Goal: Task Accomplishment & Management: Manage account settings

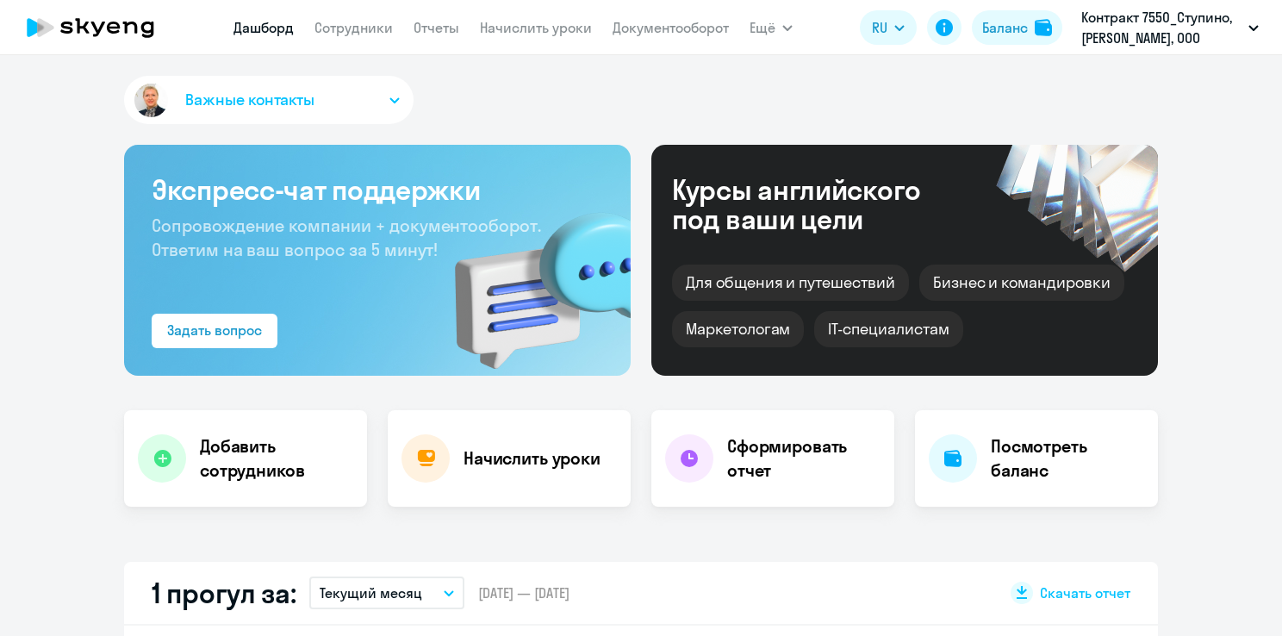
select select "30"
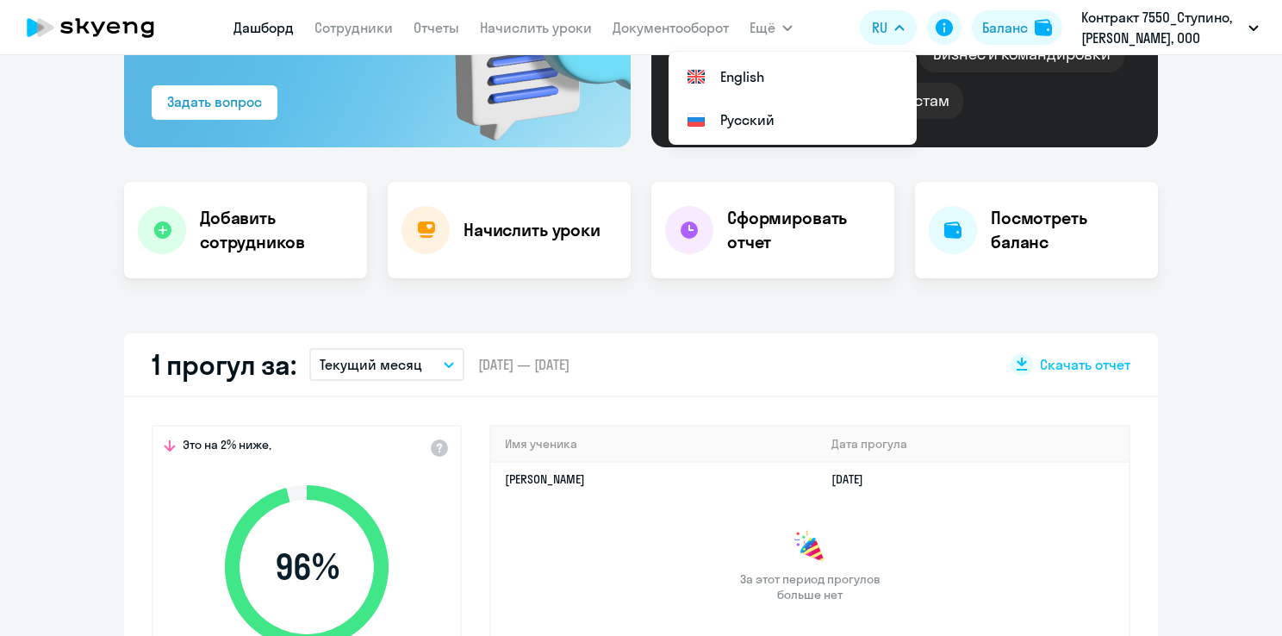
select select "30"
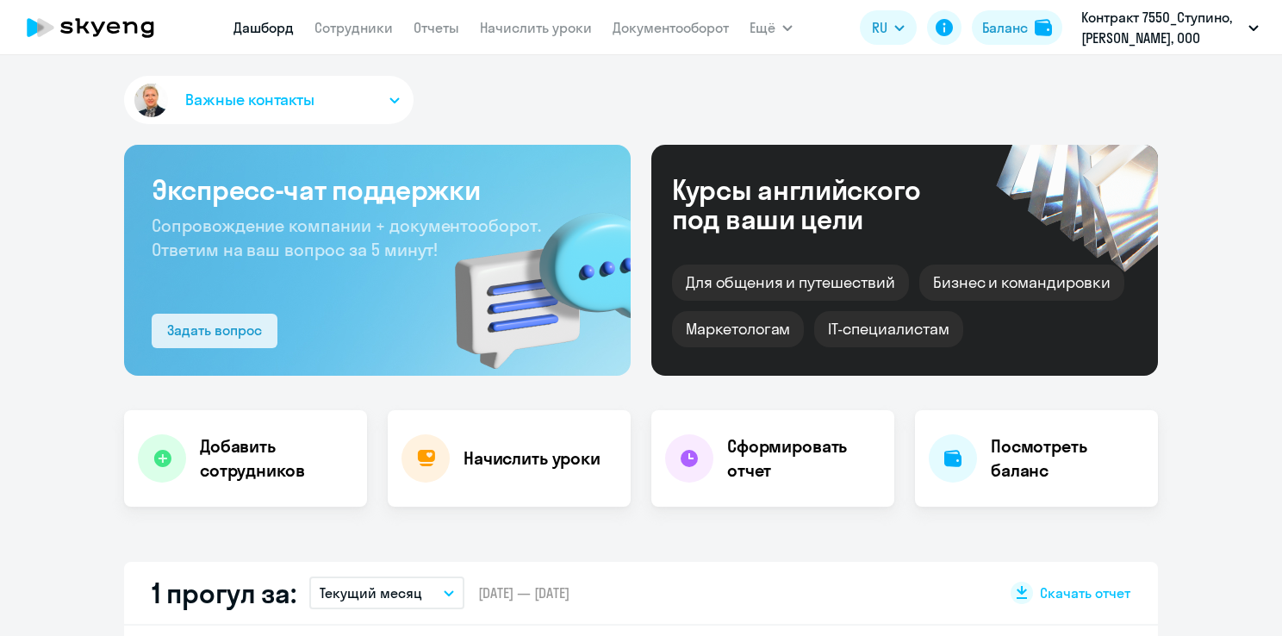
click at [224, 331] on div "Задать вопрос" at bounding box center [214, 330] width 95 height 21
click at [218, 333] on div "Задать вопрос" at bounding box center [214, 330] width 95 height 21
click at [364, 106] on button "Важные контакты" at bounding box center [268, 100] width 289 height 48
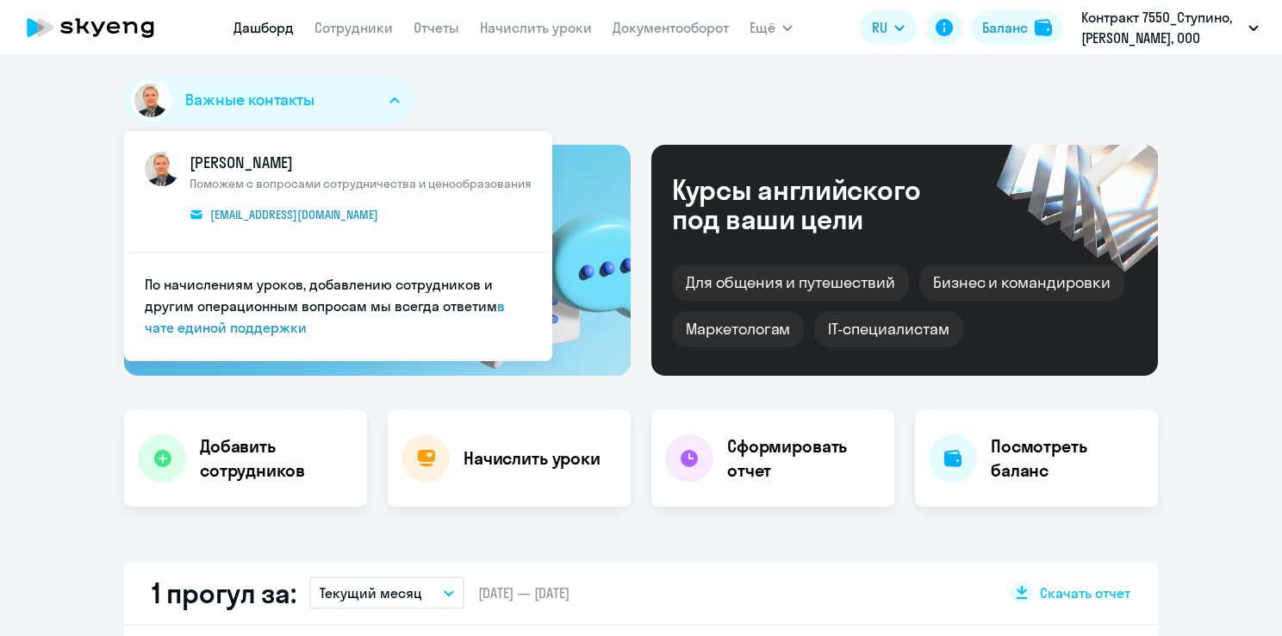
click at [364, 106] on button "Важные контакты" at bounding box center [268, 100] width 289 height 48
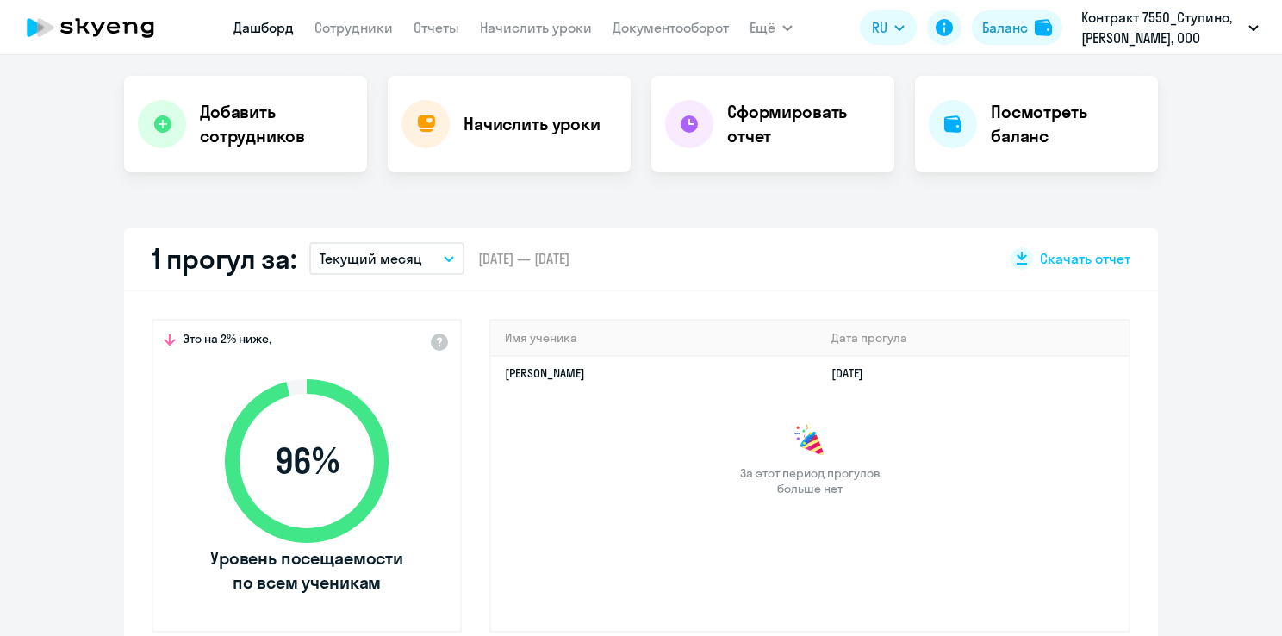
scroll to position [345, 0]
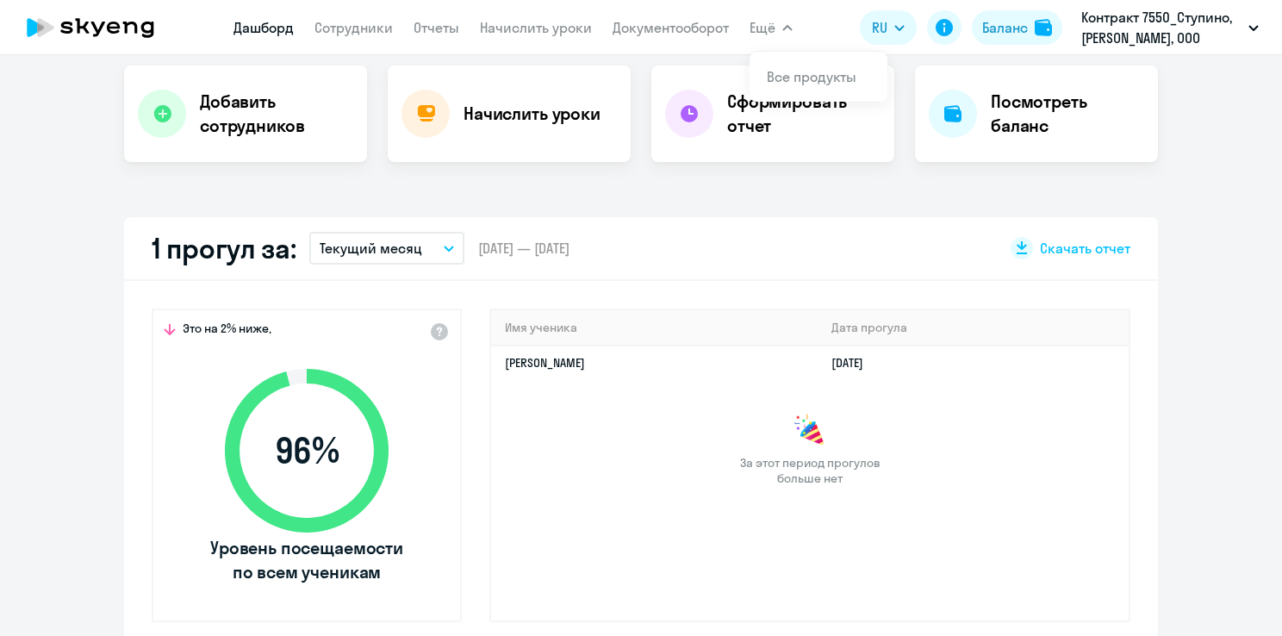
click at [787, 29] on icon "button" at bounding box center [787, 28] width 10 height 6
click at [225, 126] on h4 "Добавить сотрудников" at bounding box center [276, 114] width 153 height 48
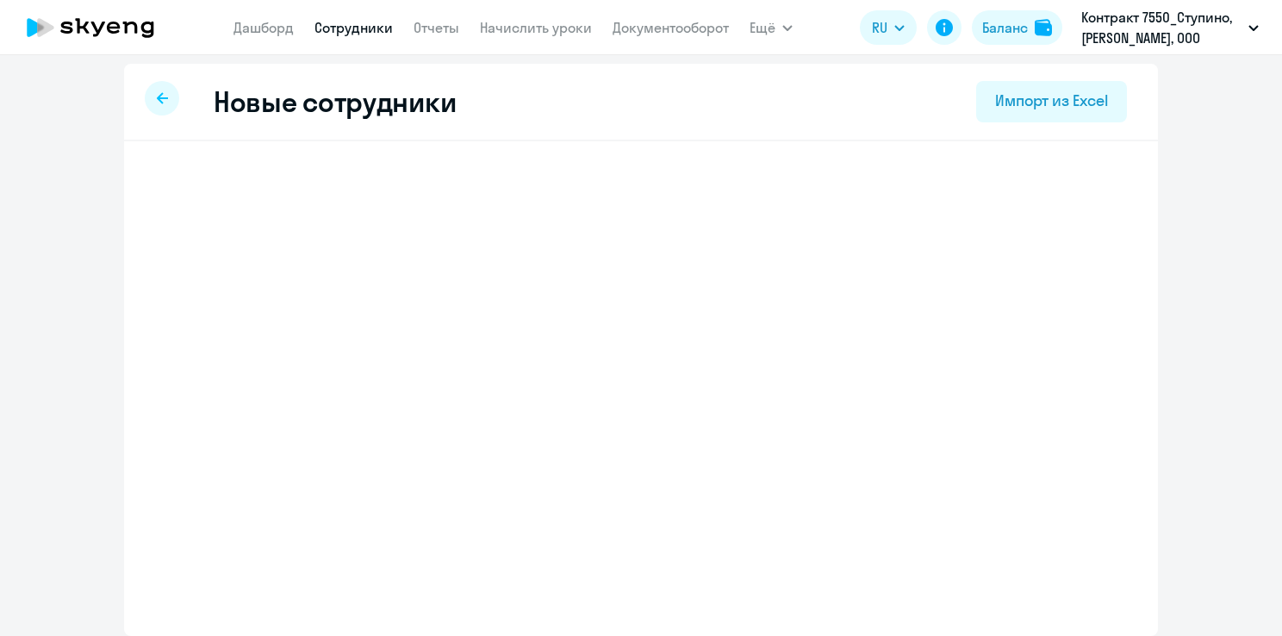
scroll to position [5, 0]
click at [165, 103] on div at bounding box center [162, 98] width 34 height 34
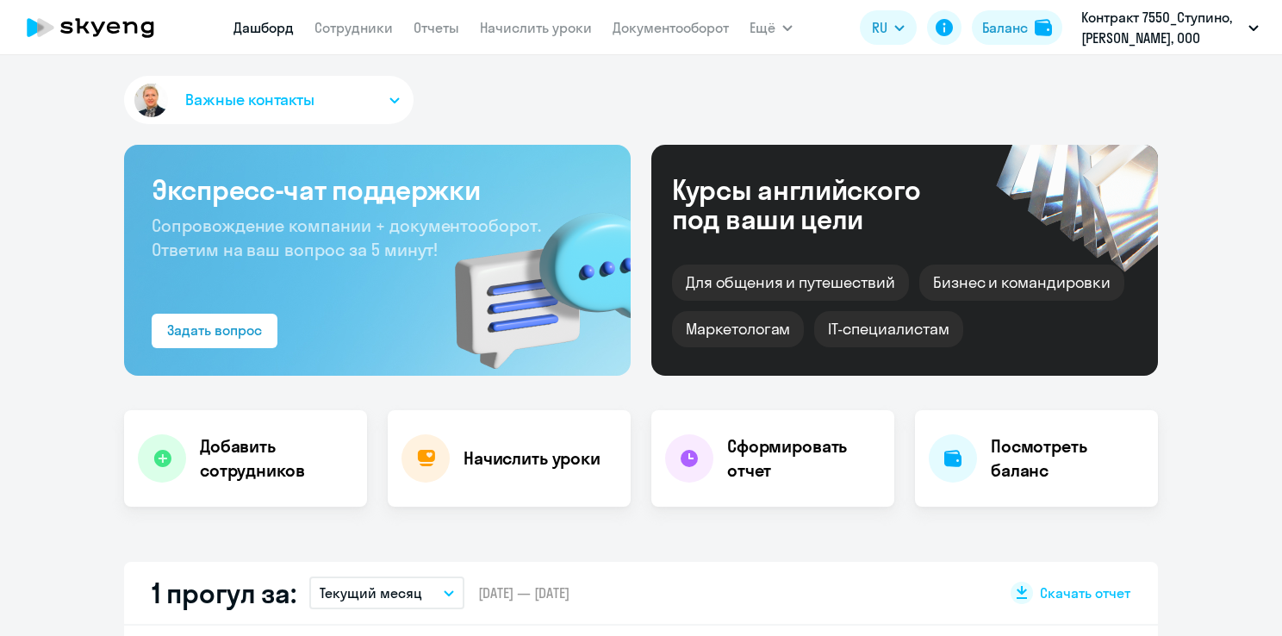
select select "30"
click at [207, 336] on div "Задать вопрос" at bounding box center [214, 330] width 95 height 21
click at [210, 336] on div "Задать вопрос" at bounding box center [214, 330] width 95 height 21
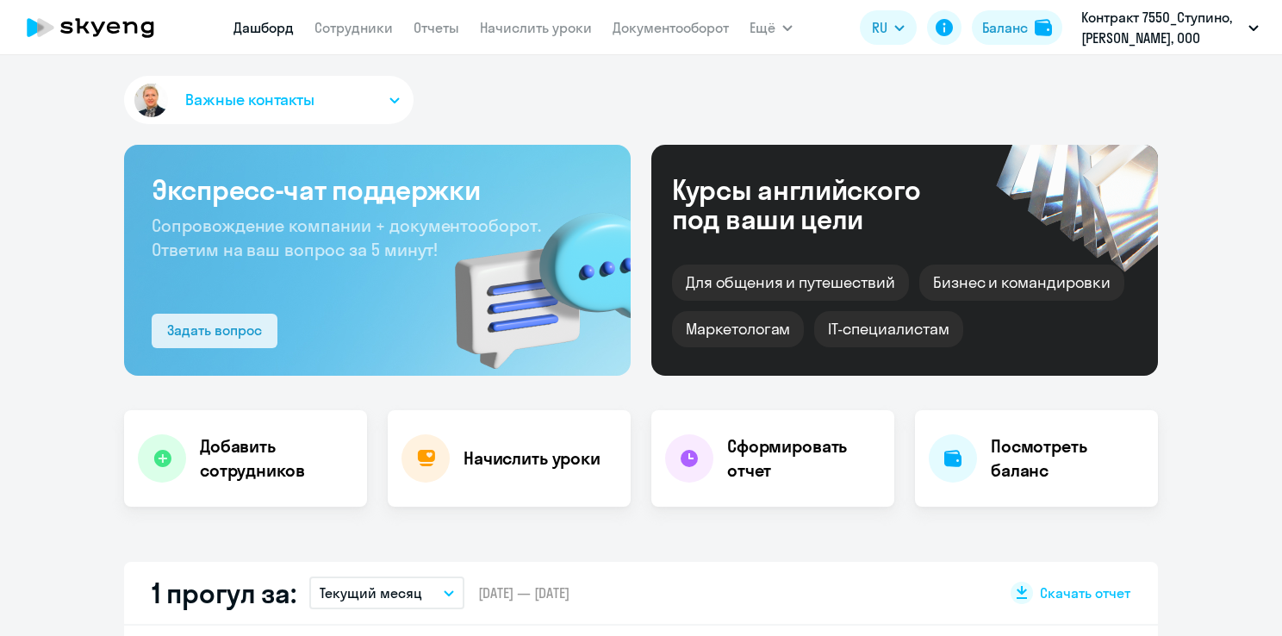
click at [210, 336] on div "Задать вопрос" at bounding box center [214, 330] width 95 height 21
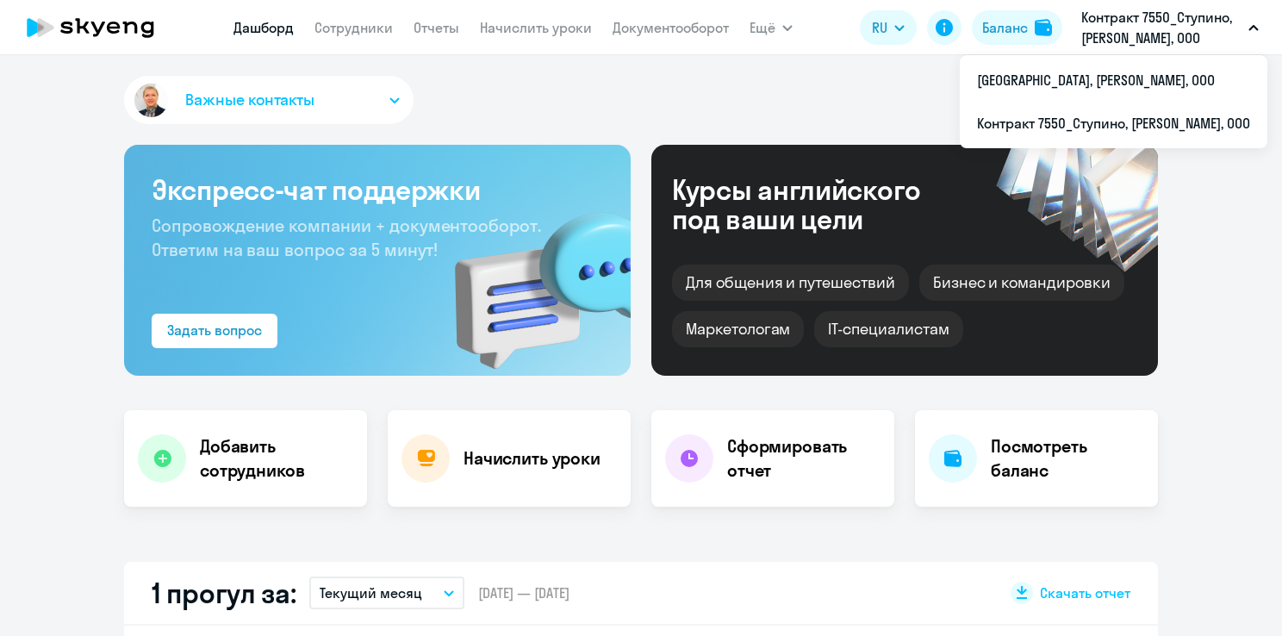
click at [1241, 35] on button "Контракт 7550_Ступино, [PERSON_NAME], ООО" at bounding box center [1169, 27] width 195 height 41
click at [1248, 23] on button "Контракт 7550_Ступино, [PERSON_NAME], ООО" at bounding box center [1169, 27] width 195 height 41
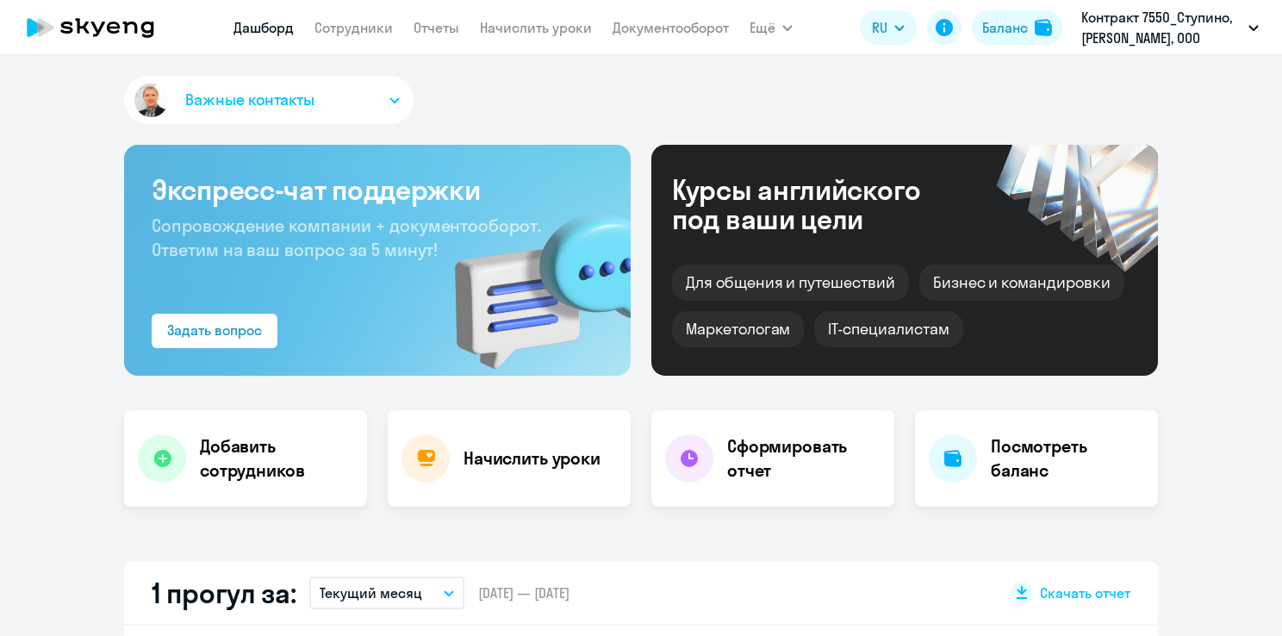
click at [1251, 541] on div "Важные контакты Экспресс-чат поддержки Сопровождение компании + документооборот…" at bounding box center [641, 345] width 1282 height 581
click at [225, 333] on div "Задать вопрос" at bounding box center [214, 330] width 95 height 21
select select "30"
click at [222, 342] on button "Задать вопрос" at bounding box center [215, 331] width 126 height 34
click at [465, 306] on img at bounding box center [530, 279] width 201 height 194
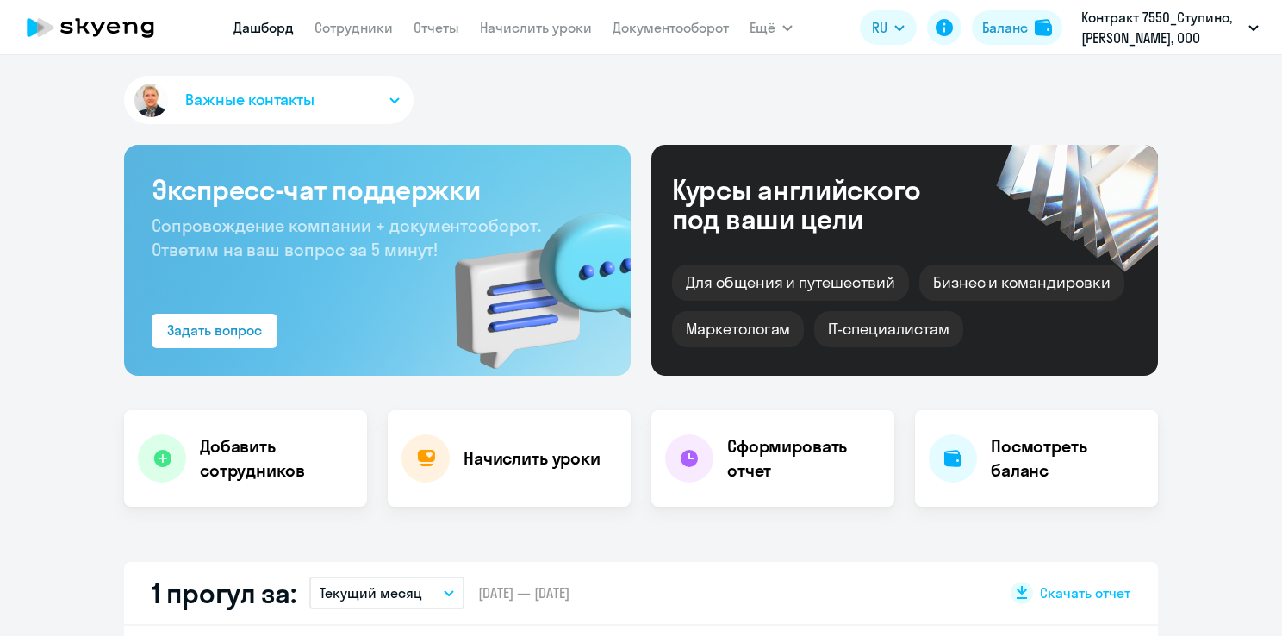
click at [465, 306] on img at bounding box center [530, 279] width 201 height 194
click at [224, 96] on span "Важные контакты" at bounding box center [249, 100] width 129 height 22
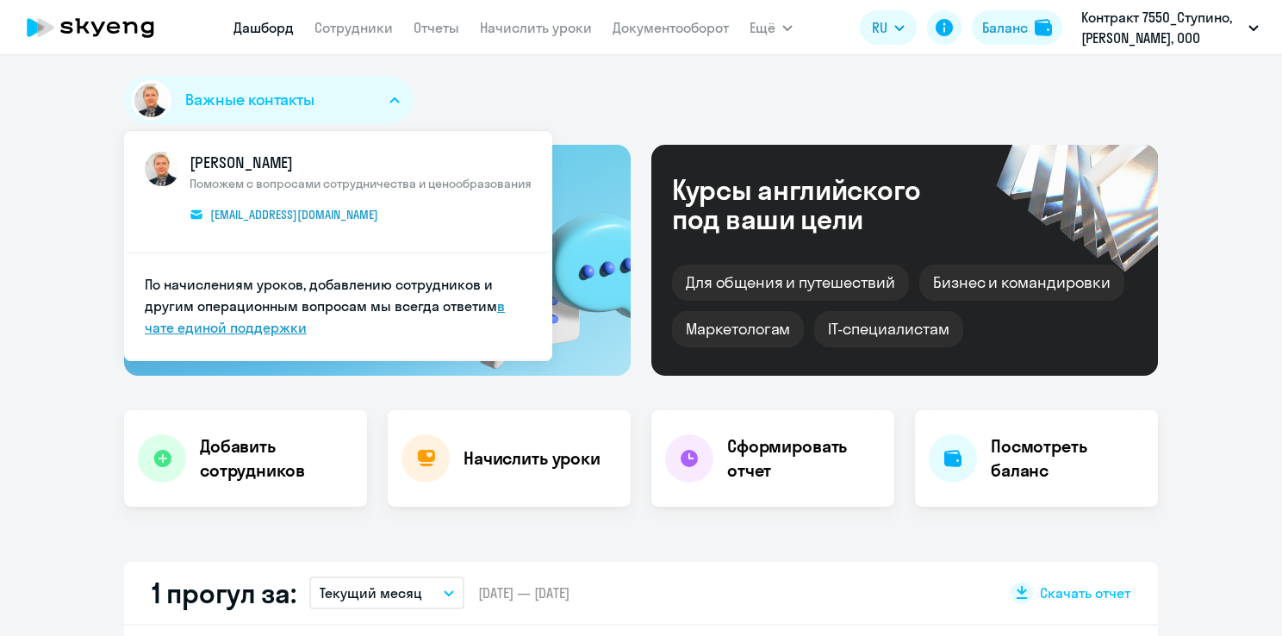
select select "30"
click at [245, 328] on link "в чате единой поддержки" at bounding box center [325, 316] width 360 height 39
click at [252, 326] on link "в чате единой поддержки" at bounding box center [325, 316] width 360 height 39
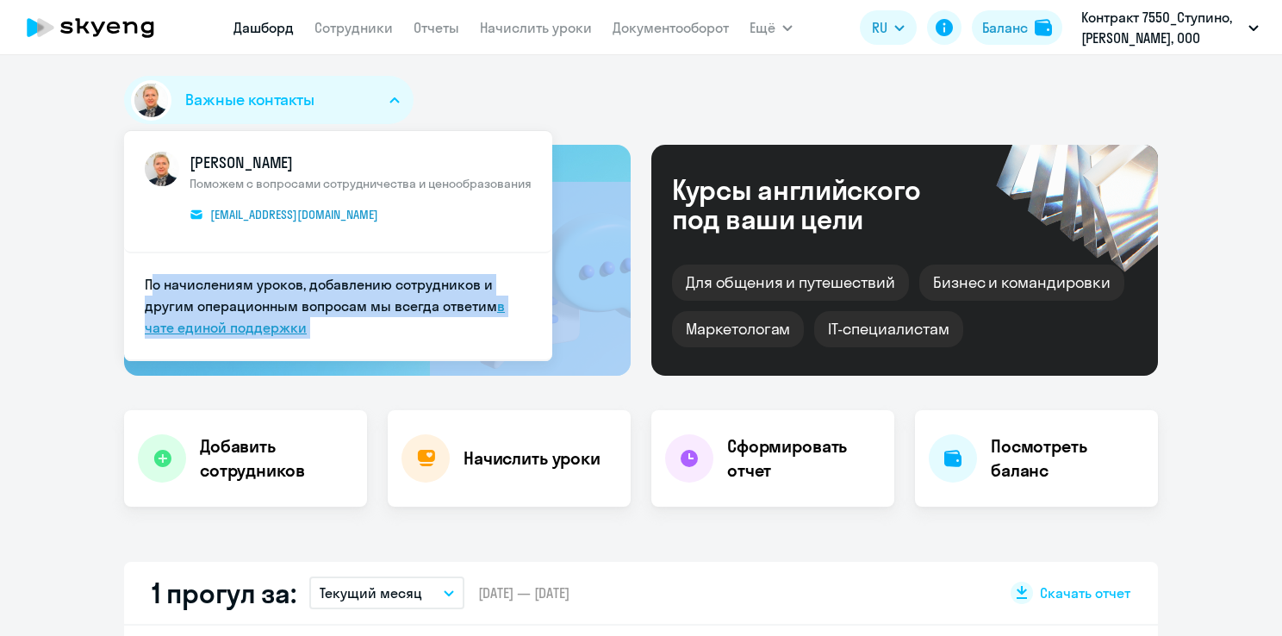
click at [252, 326] on link "в чате единой поддержки" at bounding box center [325, 316] width 360 height 39
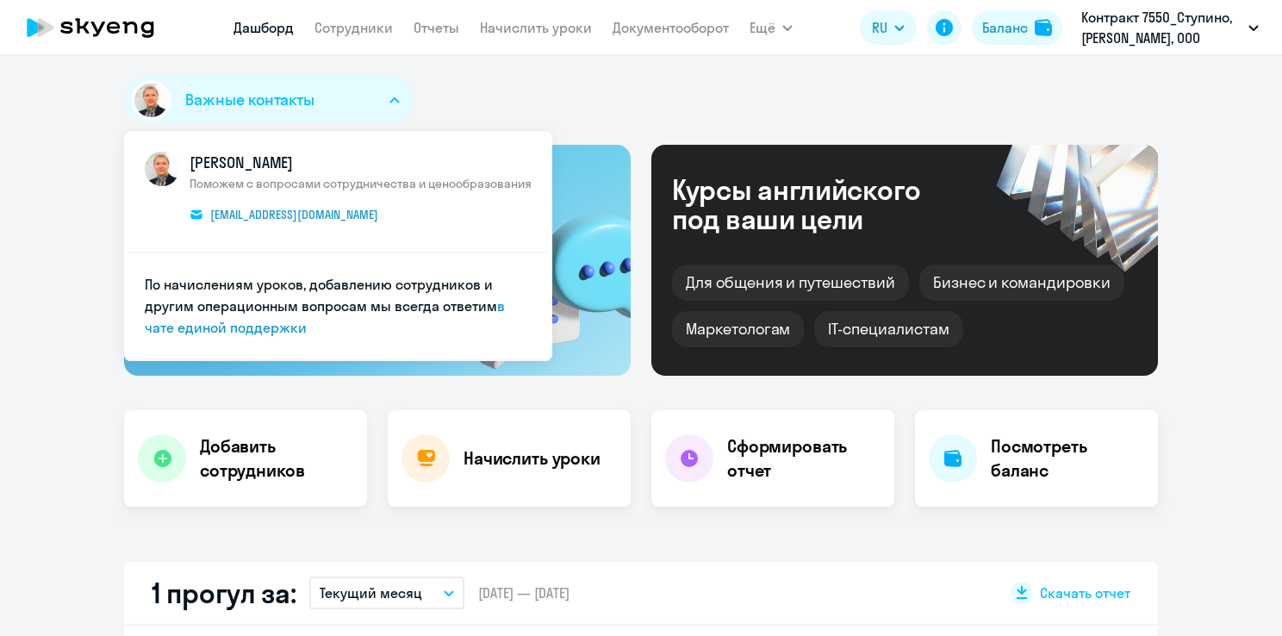
click at [874, 595] on div "1 прогул за: Текущий месяц – 01.09.2025 — 30.09.2025 Скачать отчет" at bounding box center [641, 594] width 1034 height 64
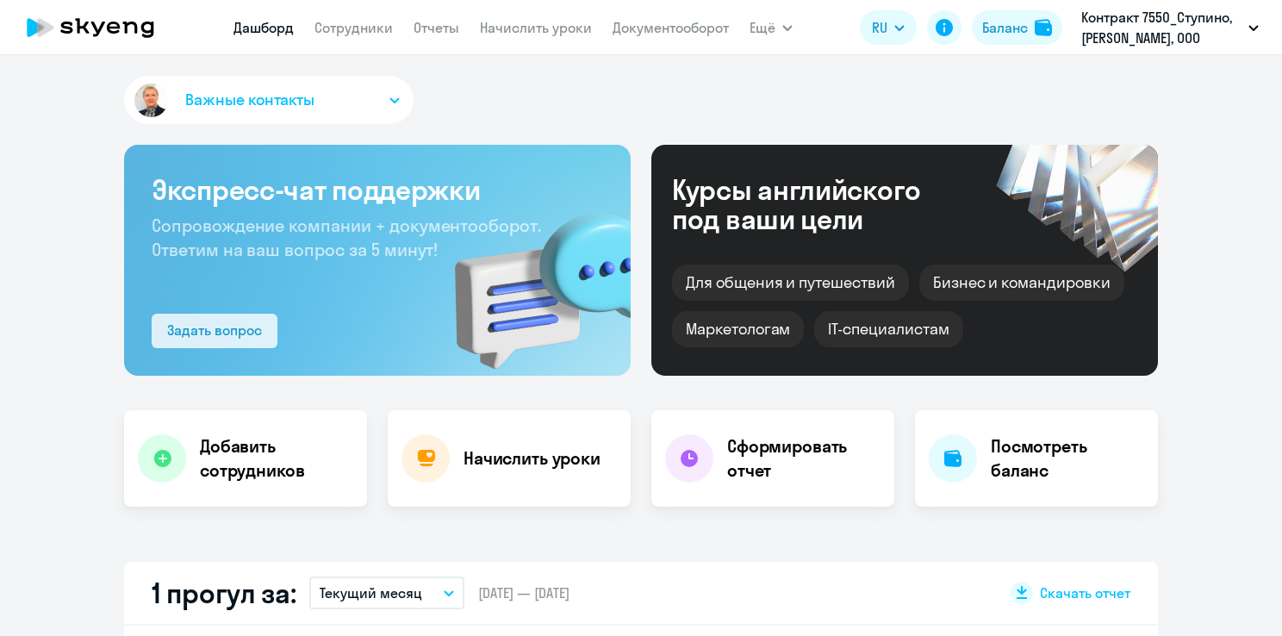
click at [190, 326] on div "Задать вопрос" at bounding box center [214, 330] width 95 height 21
click at [389, 102] on icon "button" at bounding box center [394, 100] width 10 height 6
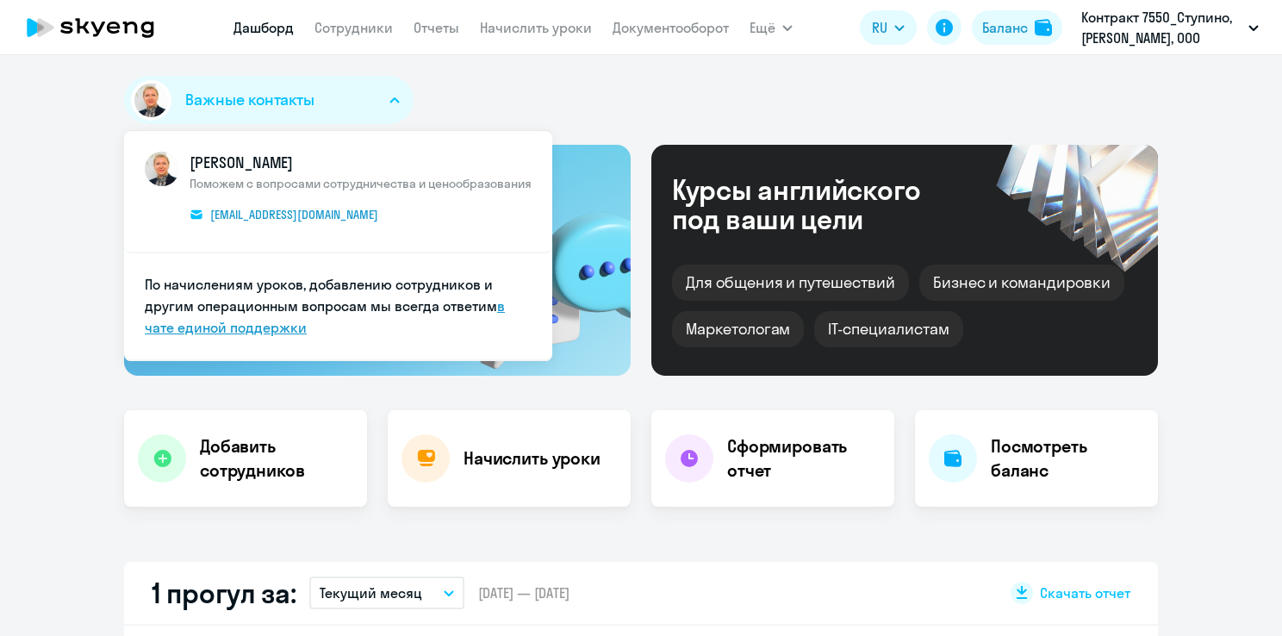
click at [255, 330] on link "в чате единой поддержки" at bounding box center [325, 316] width 360 height 39
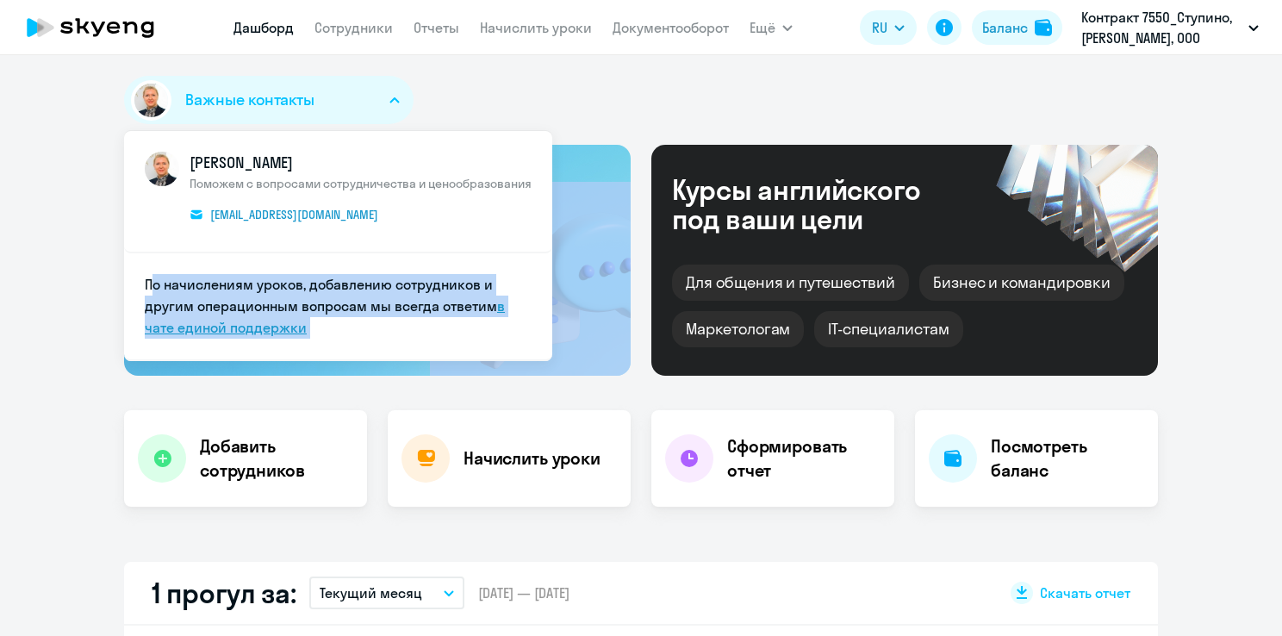
click at [255, 330] on link "в чате единой поддержки" at bounding box center [325, 316] width 360 height 39
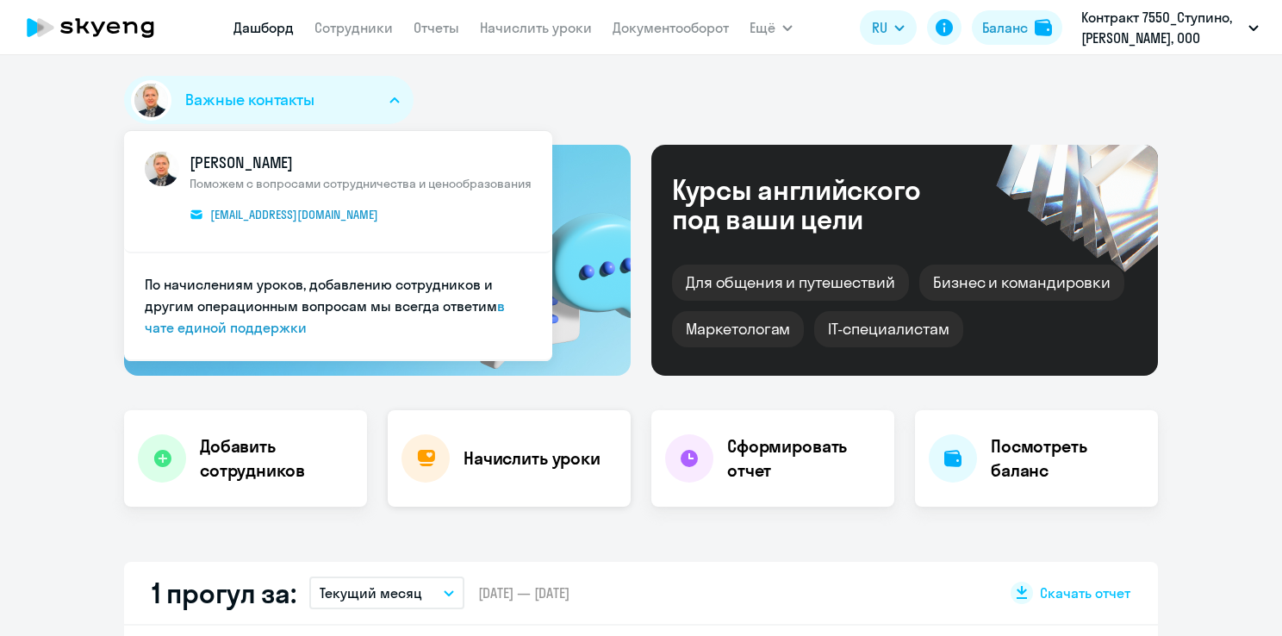
click at [454, 451] on div "Начислить уроки" at bounding box center [509, 458] width 243 height 96
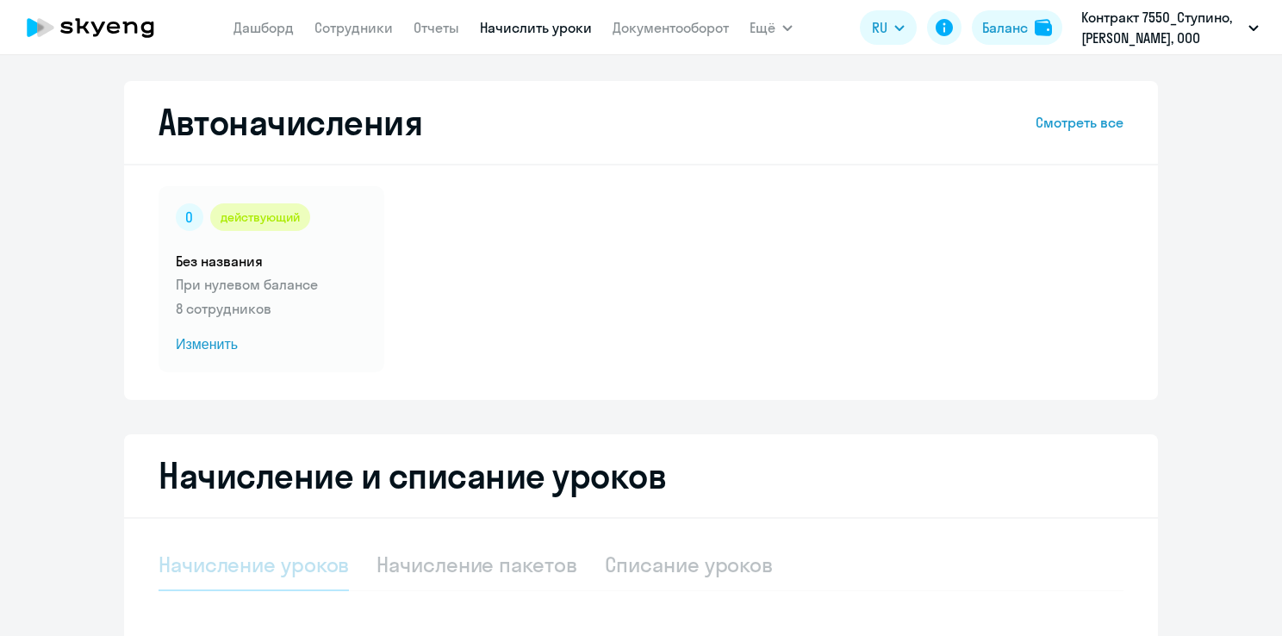
select select "10"
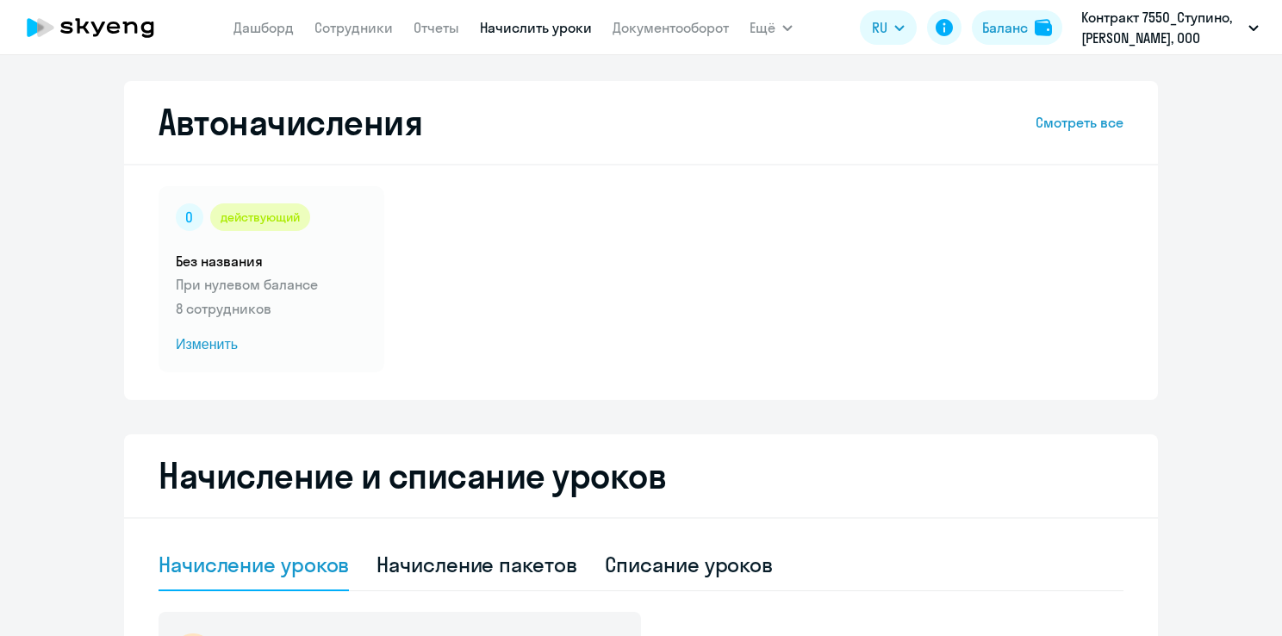
click at [1074, 127] on link "Смотреть все" at bounding box center [1079, 122] width 88 height 21
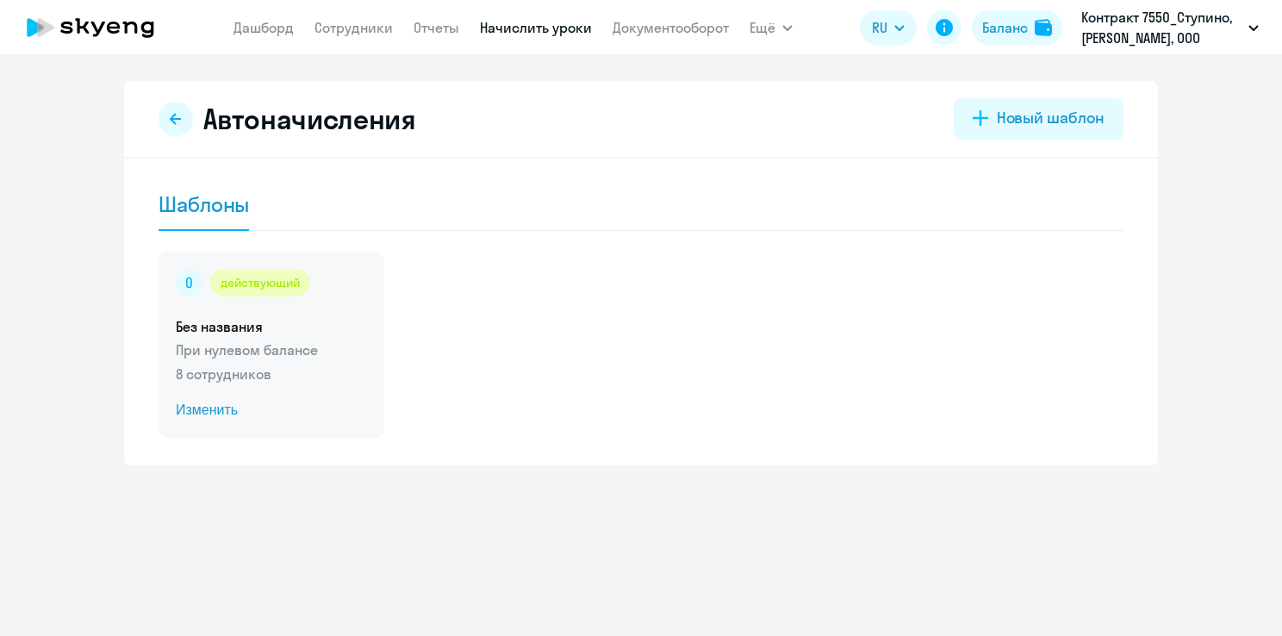
click at [199, 406] on span "Изменить" at bounding box center [271, 410] width 191 height 21
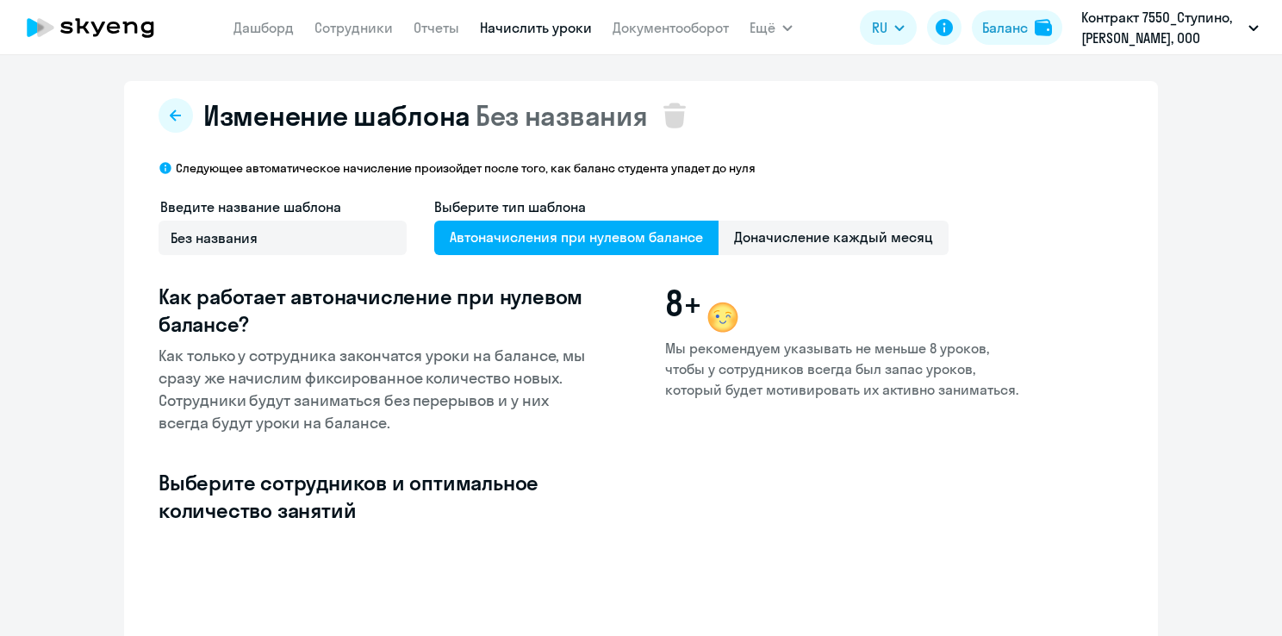
select select "10"
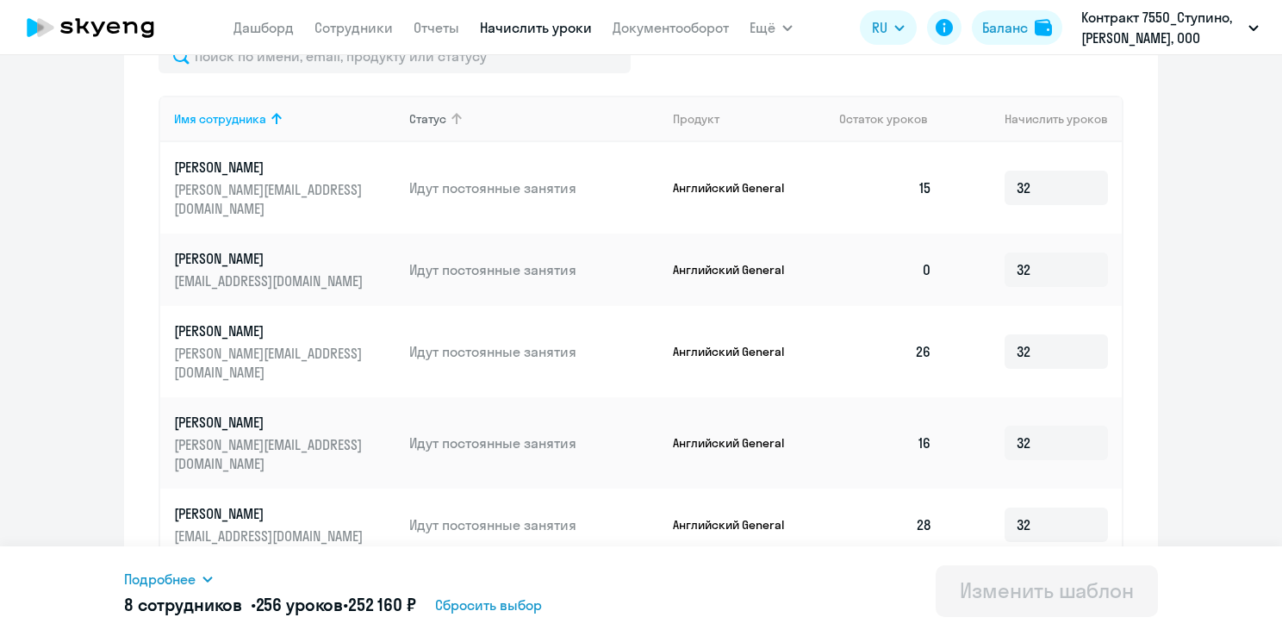
scroll to position [517, 0]
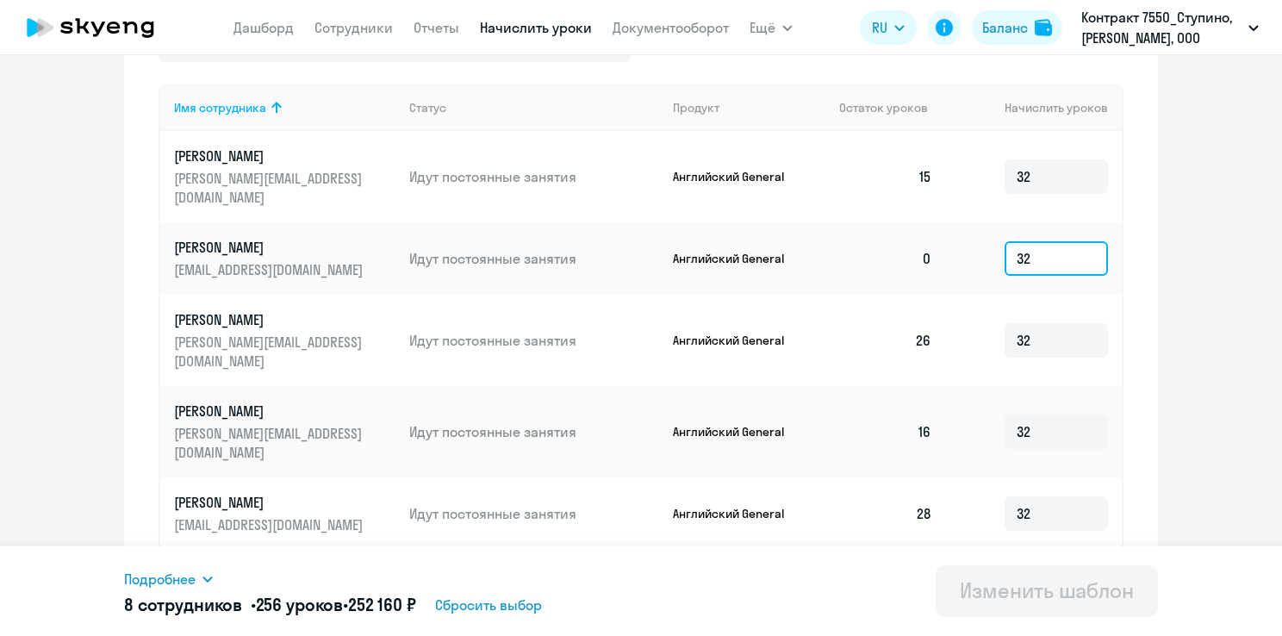
click at [1037, 242] on input "32" at bounding box center [1055, 258] width 103 height 34
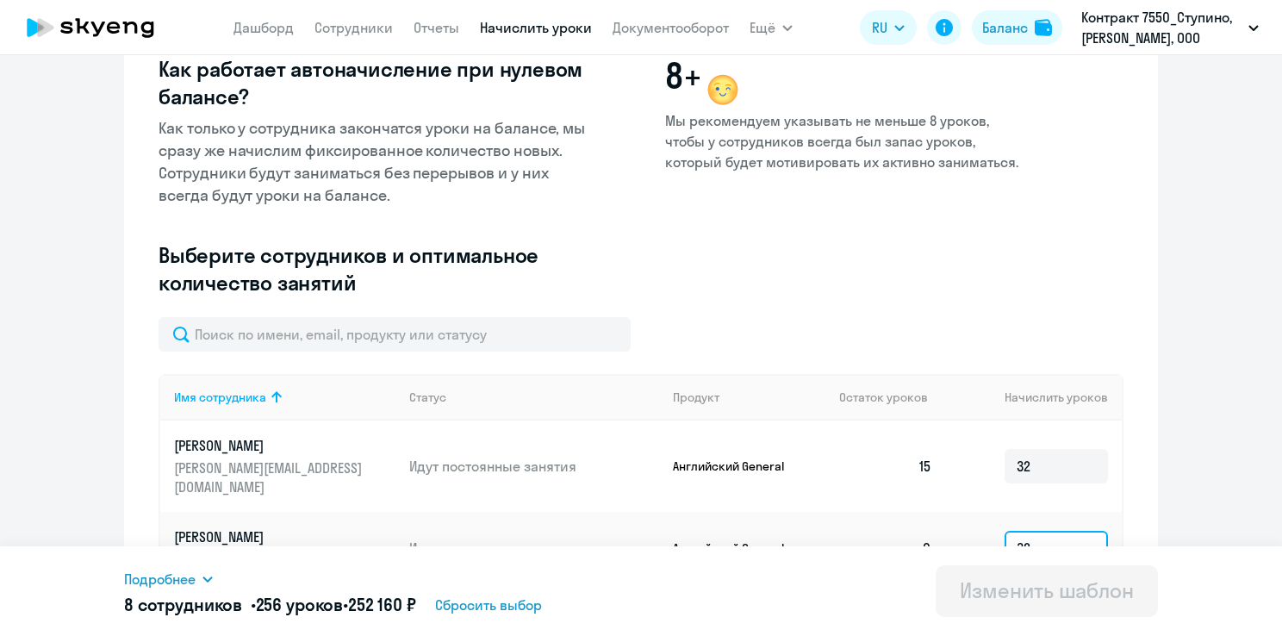
scroll to position [218, 0]
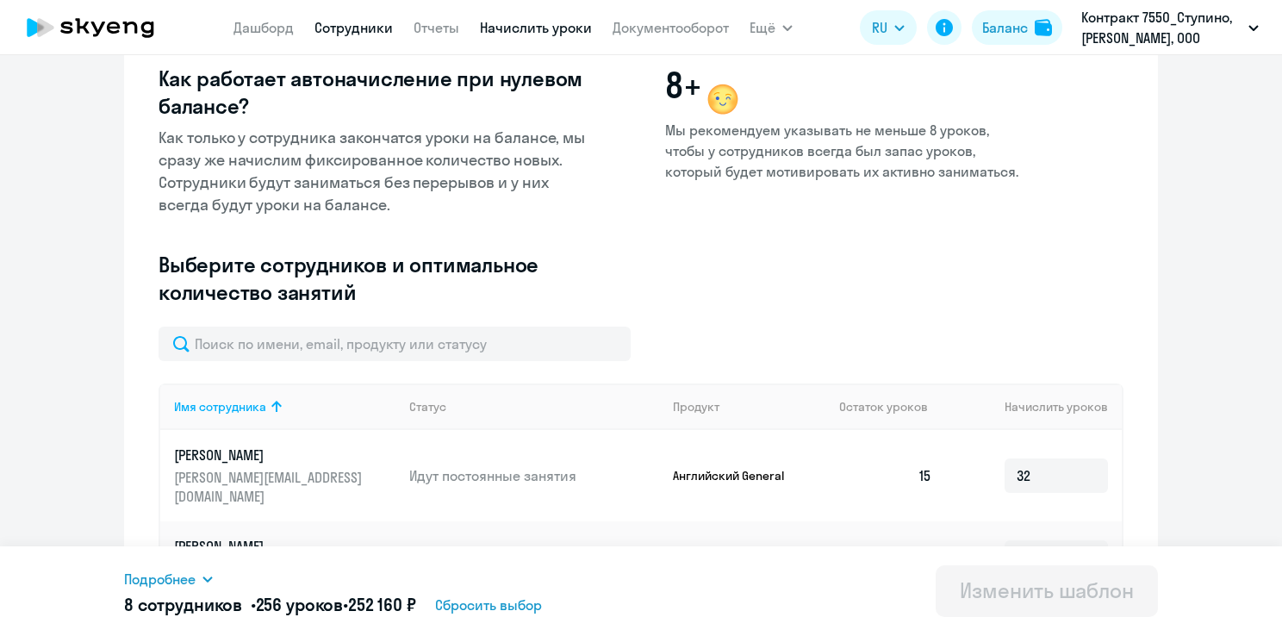
click at [348, 28] on link "Сотрудники" at bounding box center [353, 27] width 78 height 17
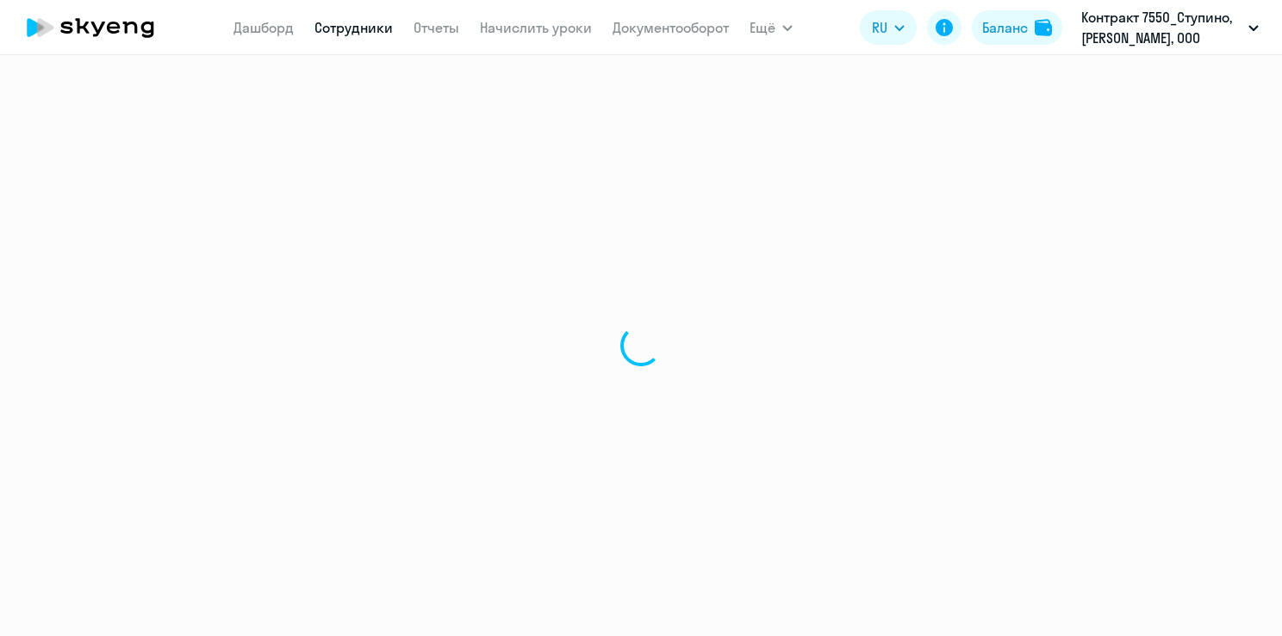
select select "30"
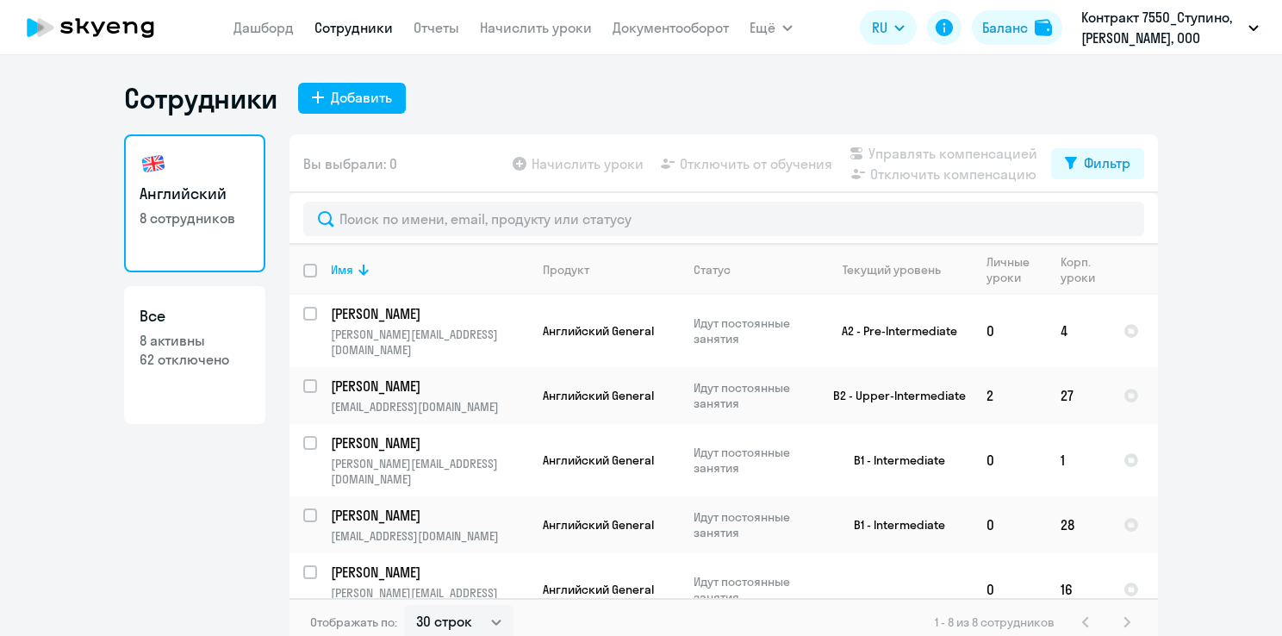
click at [1209, 231] on ng-component "Сотрудники Добавить Английский 8 сотрудников Все 8 активны 62 отключено Вы выбр…" at bounding box center [641, 363] width 1282 height 565
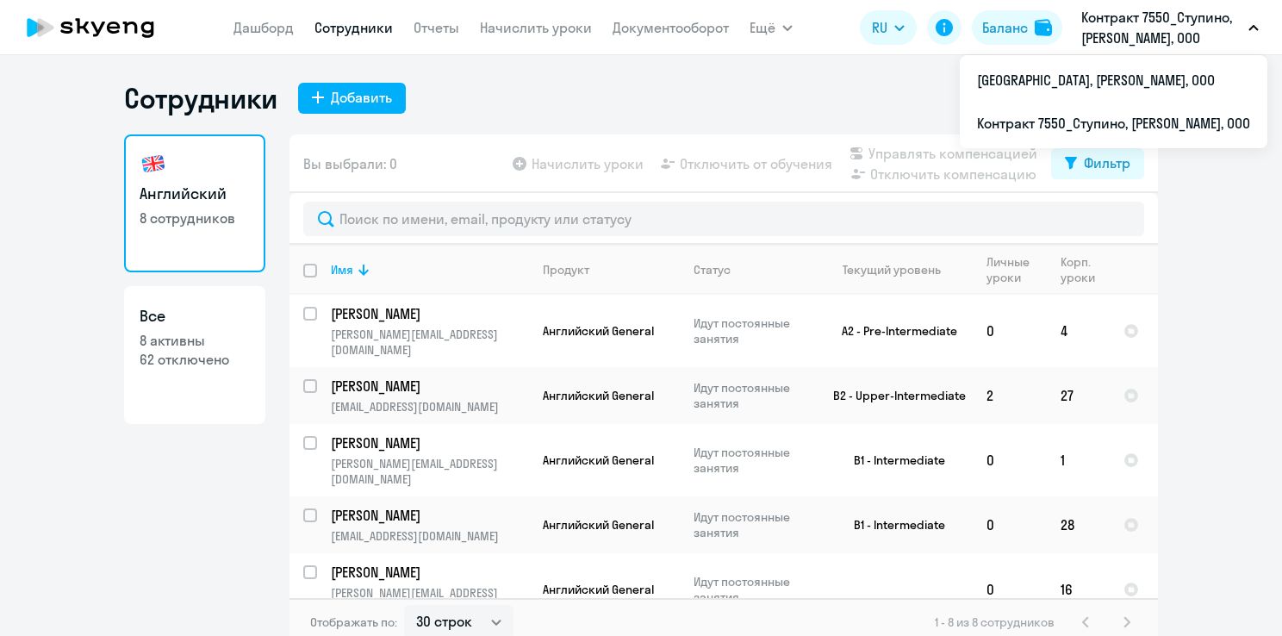
click at [137, 29] on icon at bounding box center [130, 28] width 15 height 12
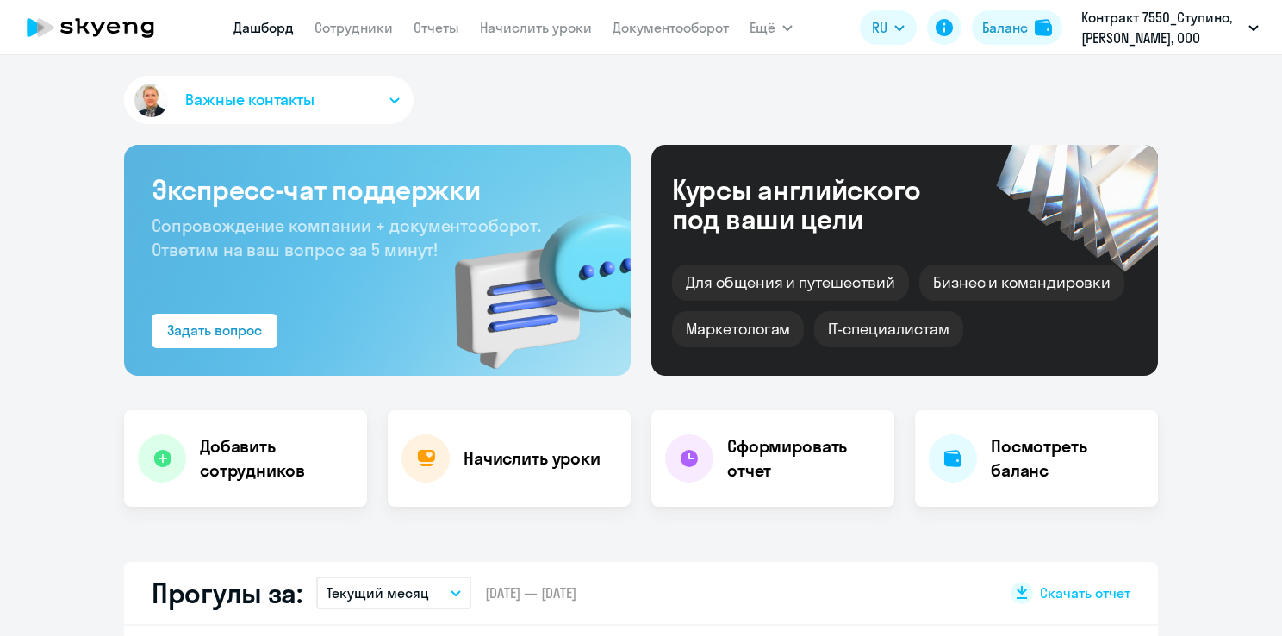
click at [265, 96] on span "Важные контакты" at bounding box center [249, 100] width 129 height 22
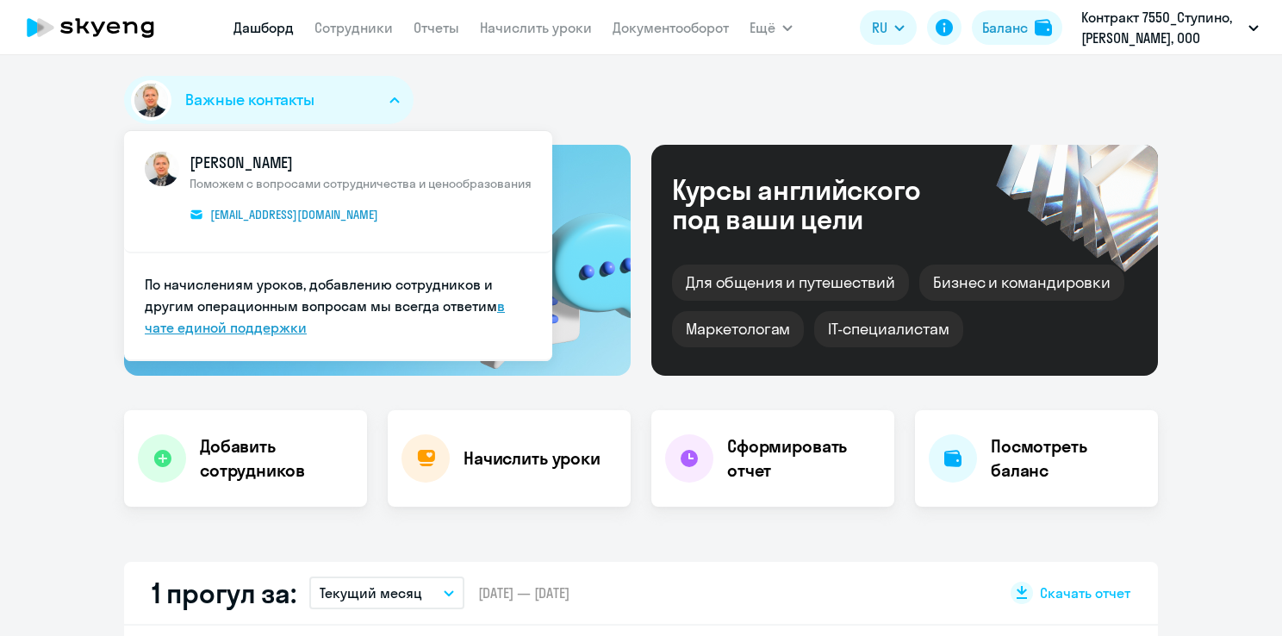
click at [245, 328] on link "в чате единой поддержки" at bounding box center [325, 316] width 360 height 39
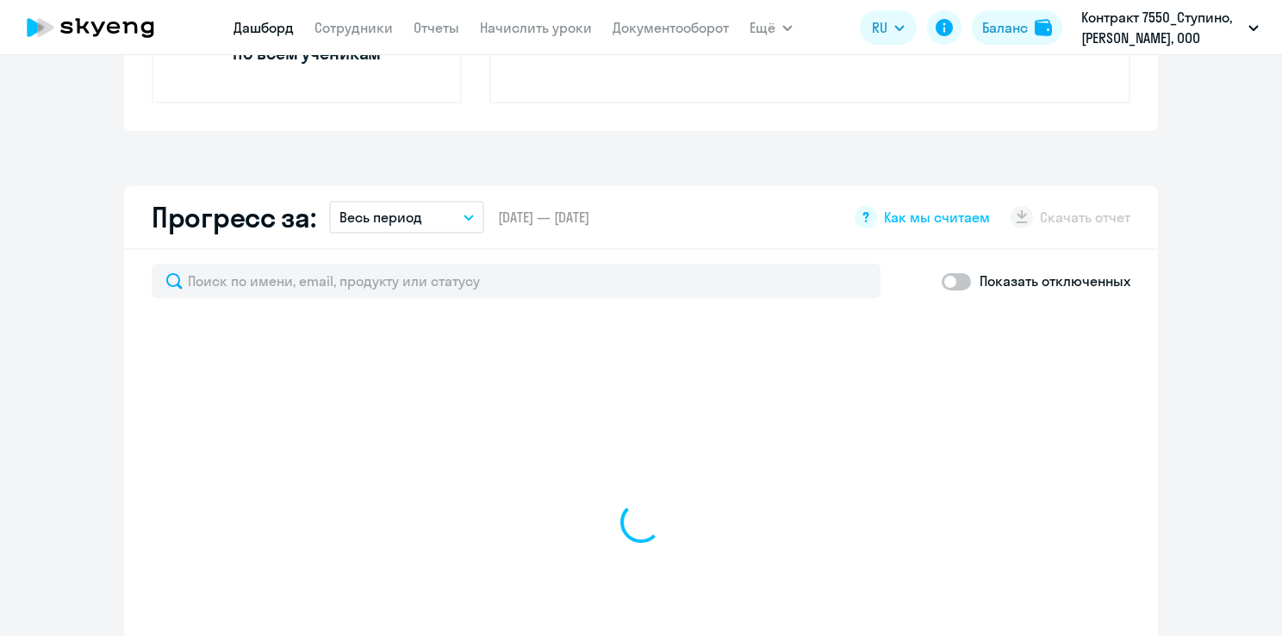
scroll to position [948, 0]
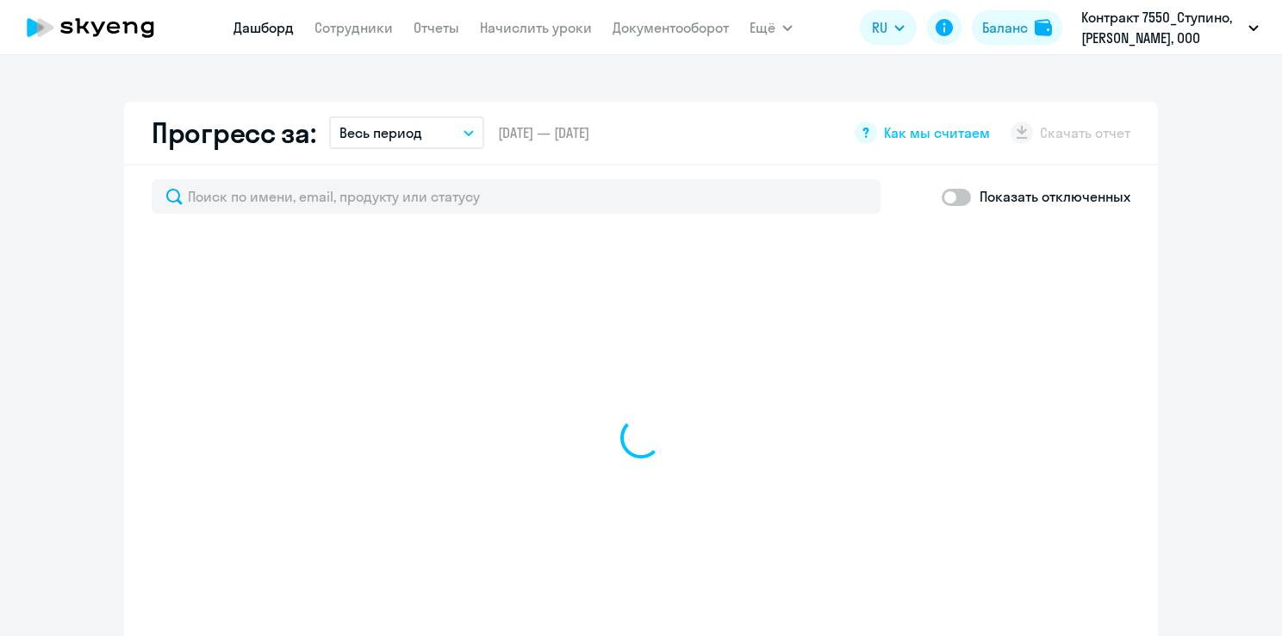
select select "30"
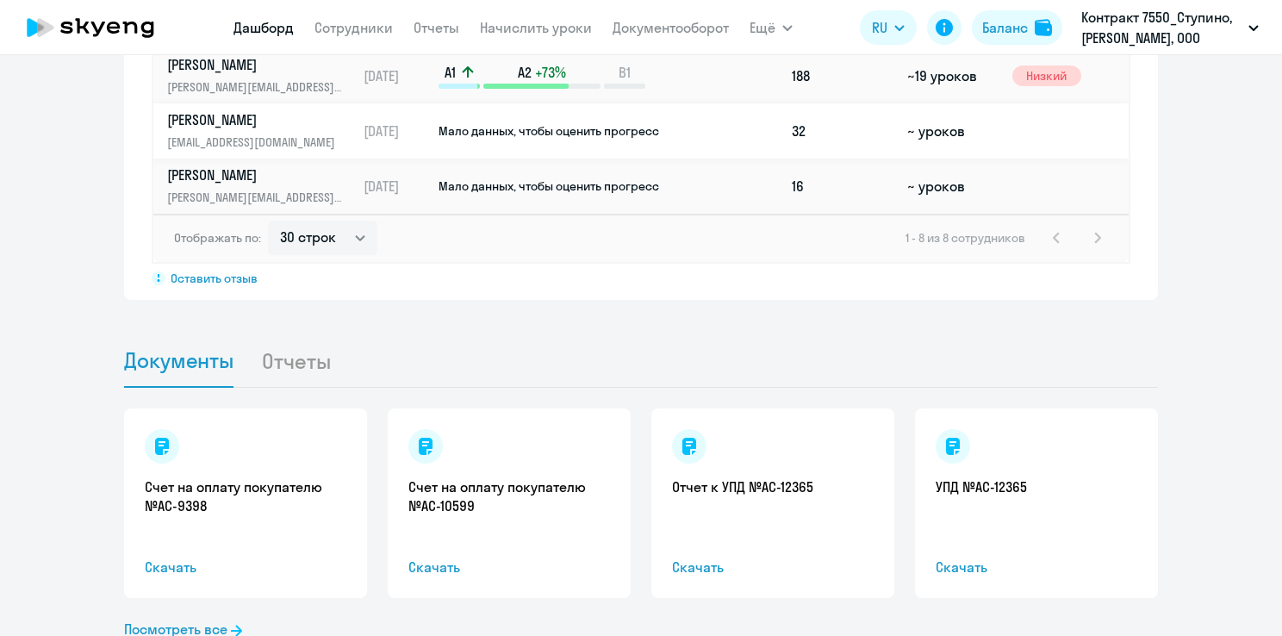
scroll to position [1499, 0]
